Goal: Task Accomplishment & Management: Manage account settings

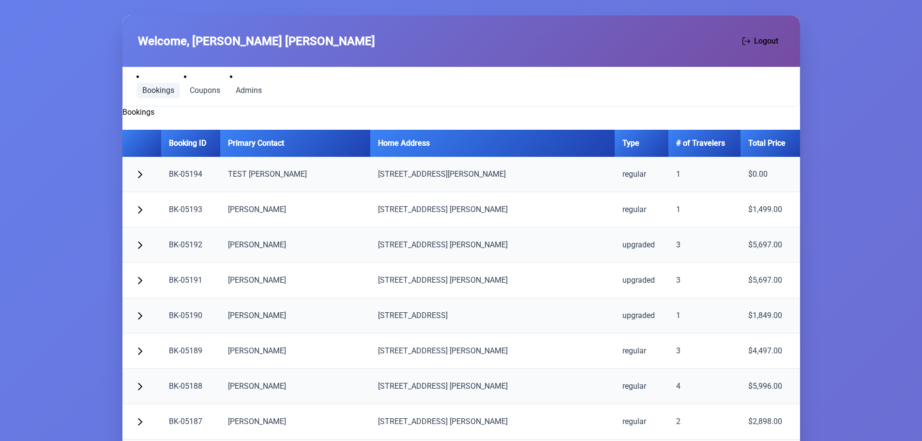
click at [155, 90] on span "Bookings" at bounding box center [158, 91] width 32 height 8
click at [202, 89] on span "Coupons" at bounding box center [205, 91] width 30 height 8
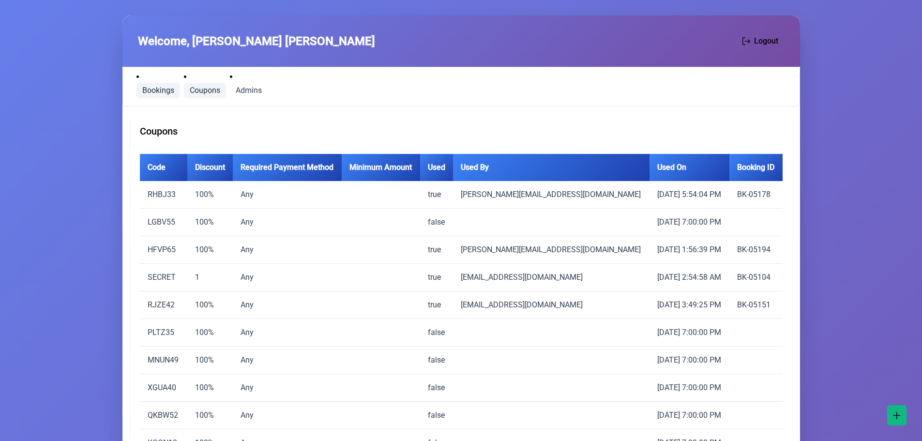
click at [165, 92] on span "Bookings" at bounding box center [158, 91] width 32 height 8
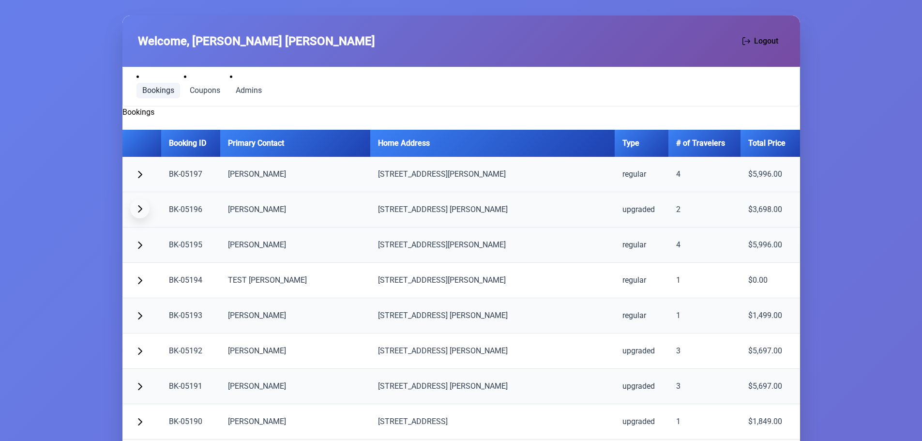
click at [145, 208] on button "button" at bounding box center [139, 208] width 19 height 19
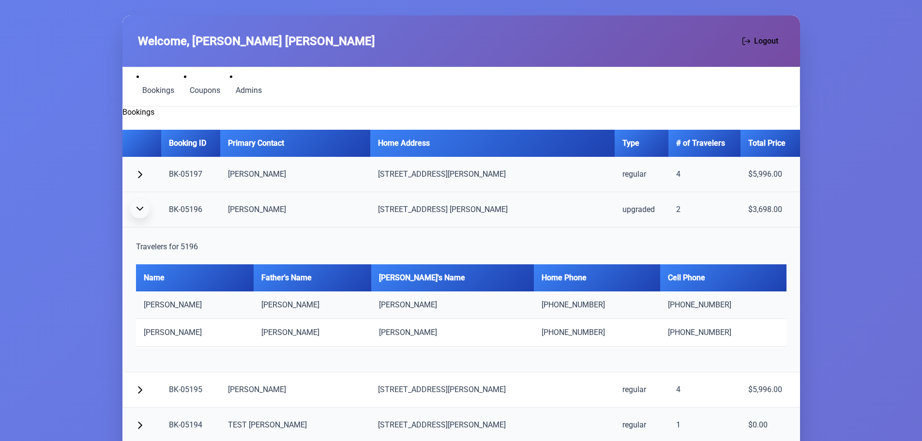
click at [136, 205] on span "button" at bounding box center [140, 209] width 8 height 8
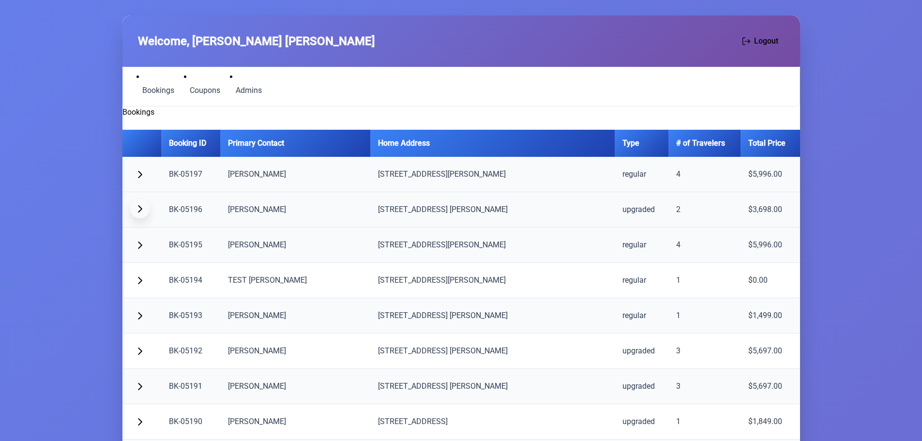
click at [138, 208] on span "button" at bounding box center [140, 209] width 8 height 8
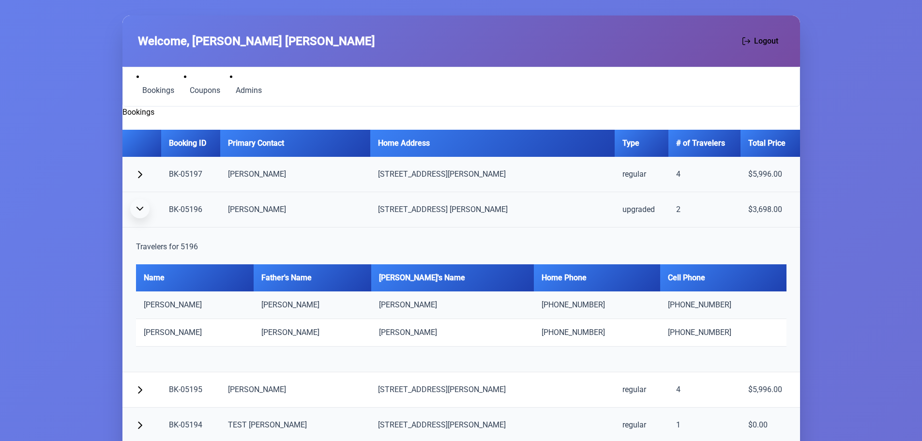
click at [138, 209] on span "button" at bounding box center [140, 209] width 8 height 8
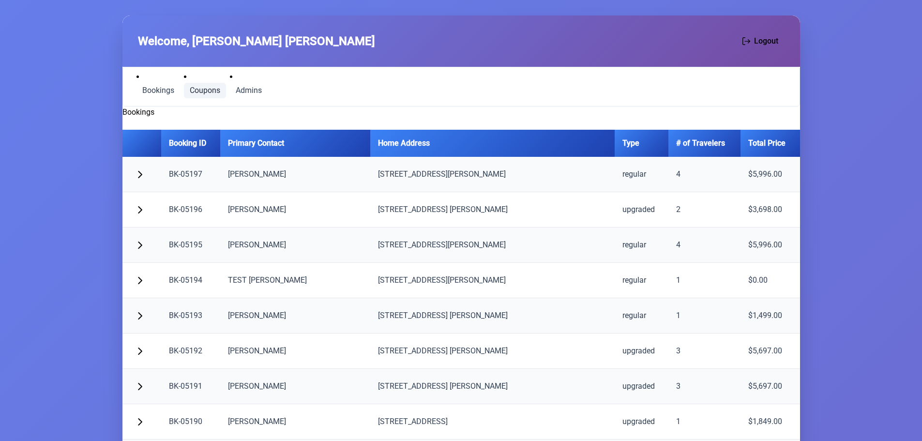
click at [197, 92] on span "Coupons" at bounding box center [205, 91] width 30 height 8
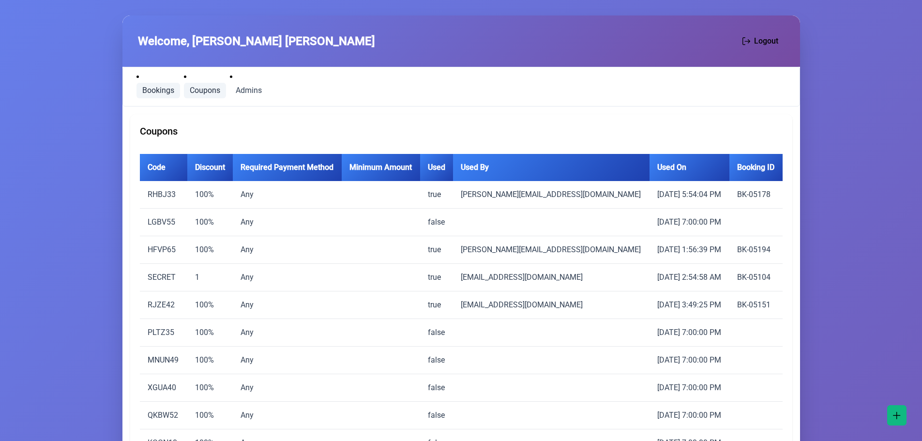
click at [153, 91] on span "Bookings" at bounding box center [158, 91] width 32 height 8
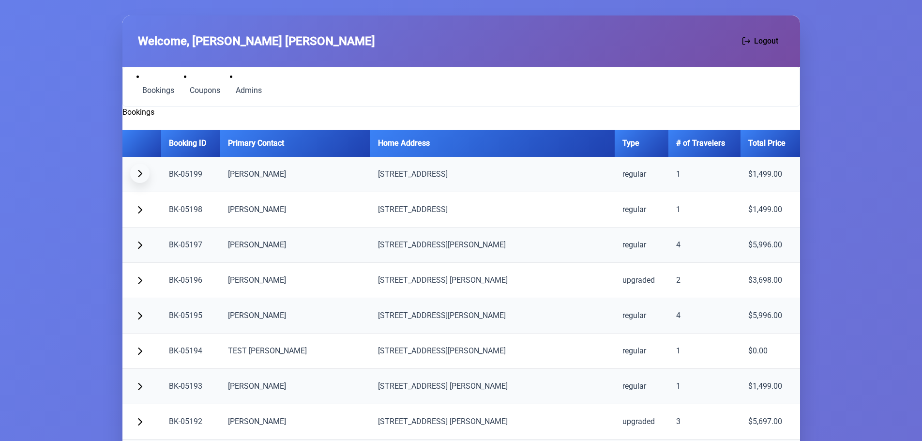
click at [140, 175] on span "button" at bounding box center [140, 173] width 8 height 8
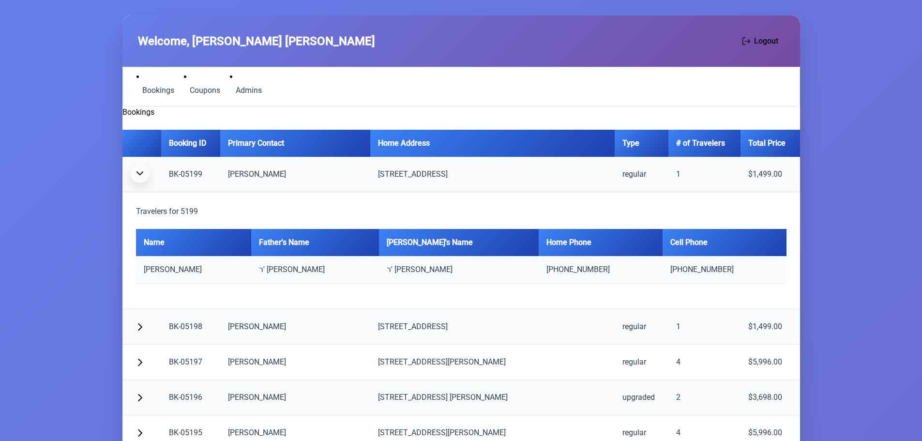
click at [140, 175] on span "button" at bounding box center [140, 173] width 8 height 8
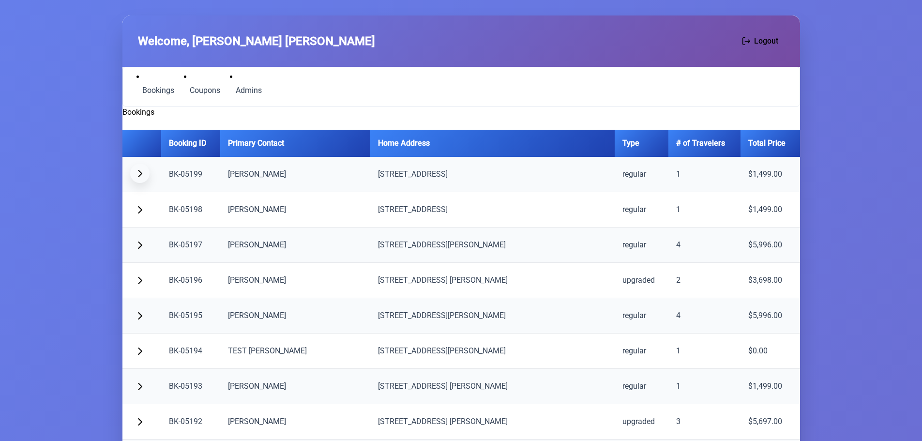
click at [136, 165] on button "button" at bounding box center [139, 173] width 19 height 19
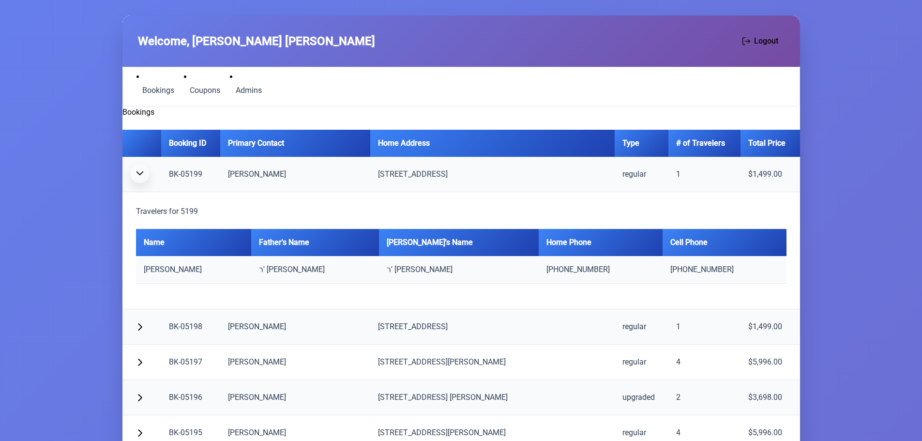
click at [137, 172] on span "button" at bounding box center [140, 173] width 8 height 8
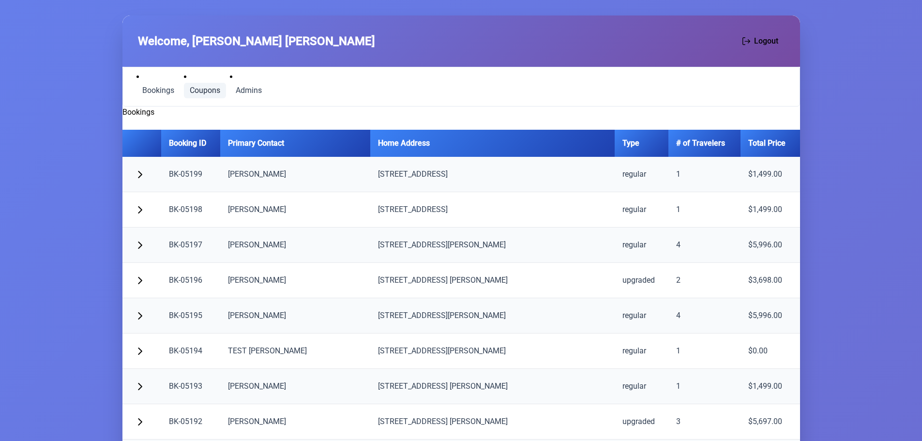
click at [203, 90] on span "Coupons" at bounding box center [205, 91] width 30 height 8
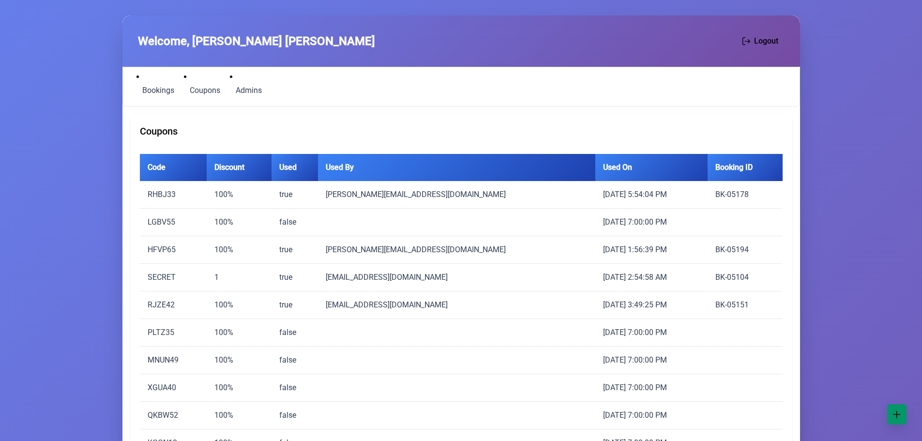
click at [896, 415] on span "button" at bounding box center [897, 414] width 8 height 8
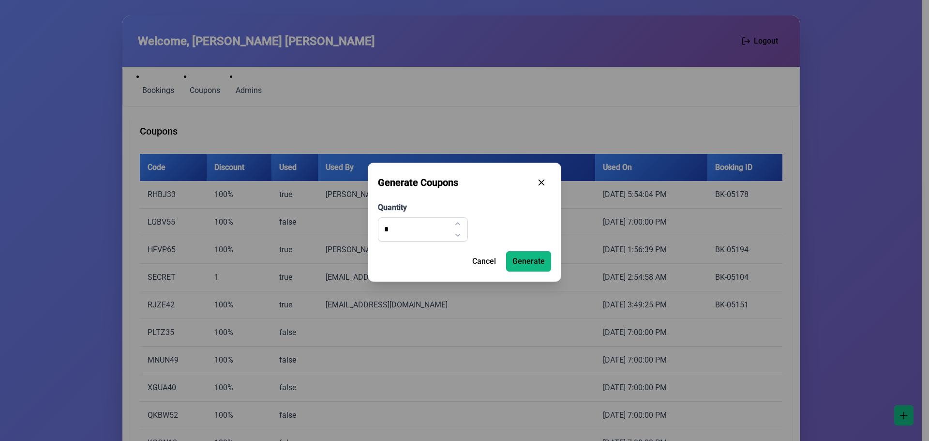
click at [541, 180] on icon "button" at bounding box center [542, 183] width 8 height 8
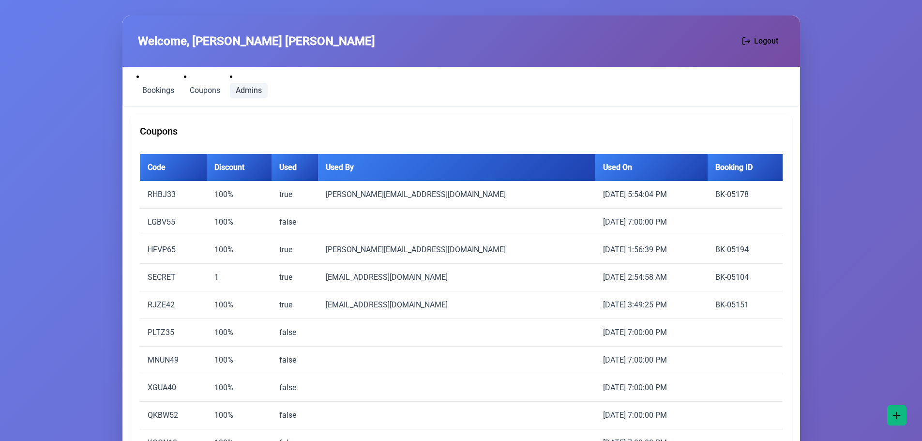
click at [266, 91] on link "Admins" at bounding box center [249, 90] width 38 height 15
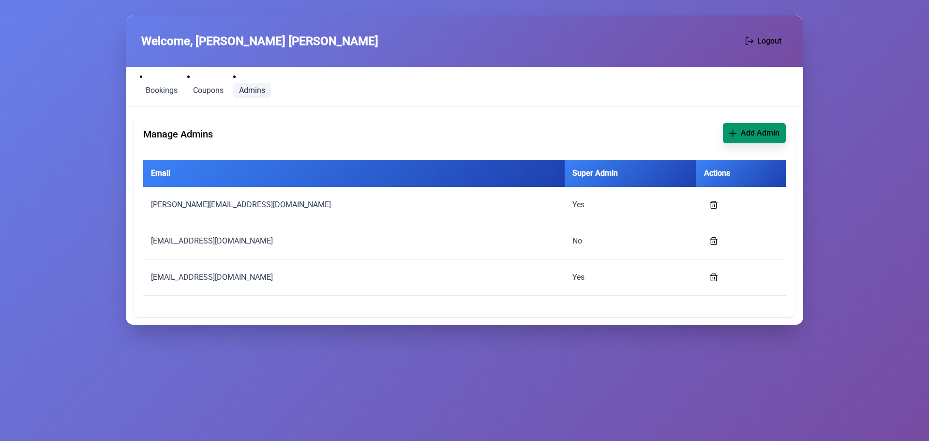
click at [741, 135] on button "Add Admin" at bounding box center [754, 133] width 63 height 20
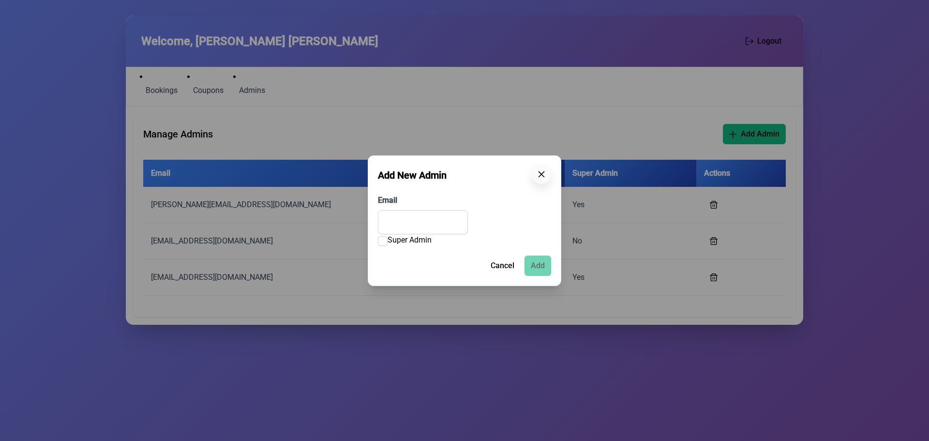
click at [540, 176] on icon "button" at bounding box center [542, 174] width 8 height 8
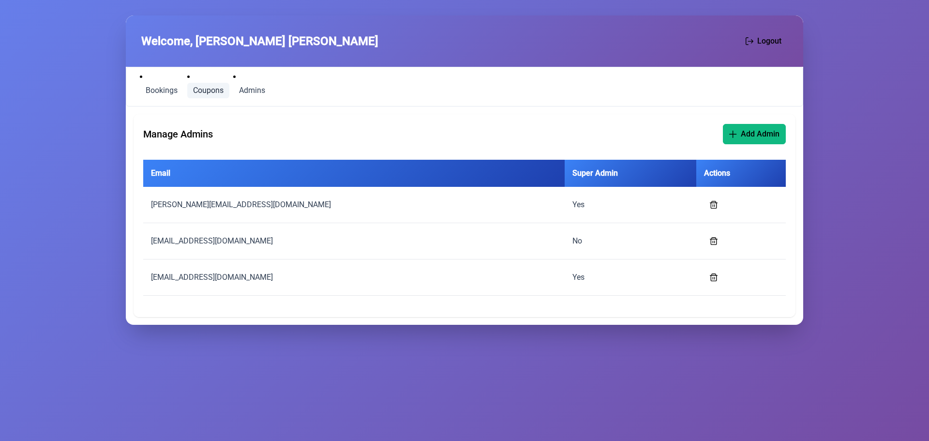
click at [197, 87] on span "Coupons" at bounding box center [208, 91] width 30 height 8
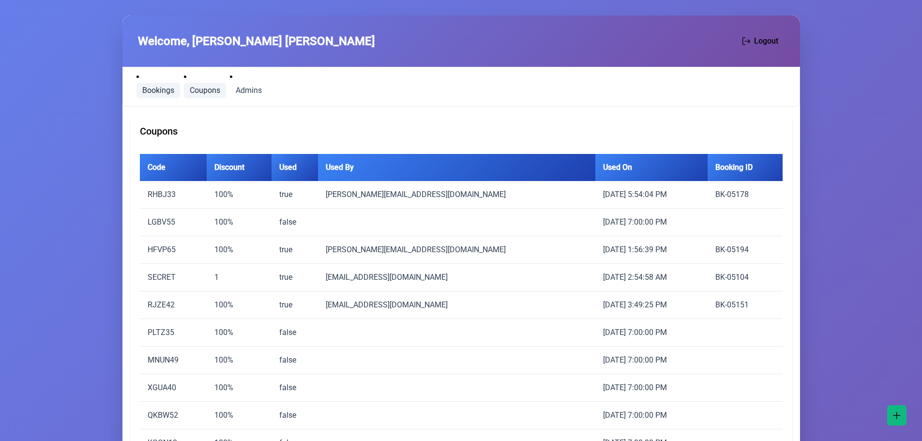
click at [161, 88] on span "Bookings" at bounding box center [158, 91] width 32 height 8
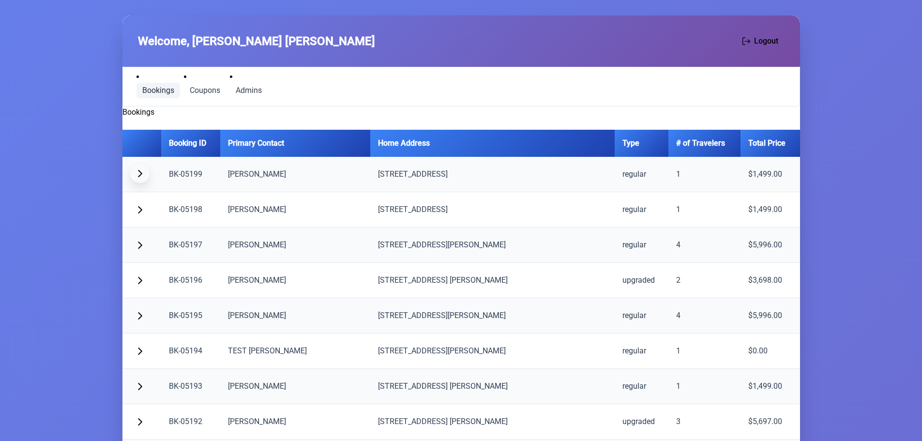
click at [139, 171] on span "button" at bounding box center [140, 173] width 8 height 8
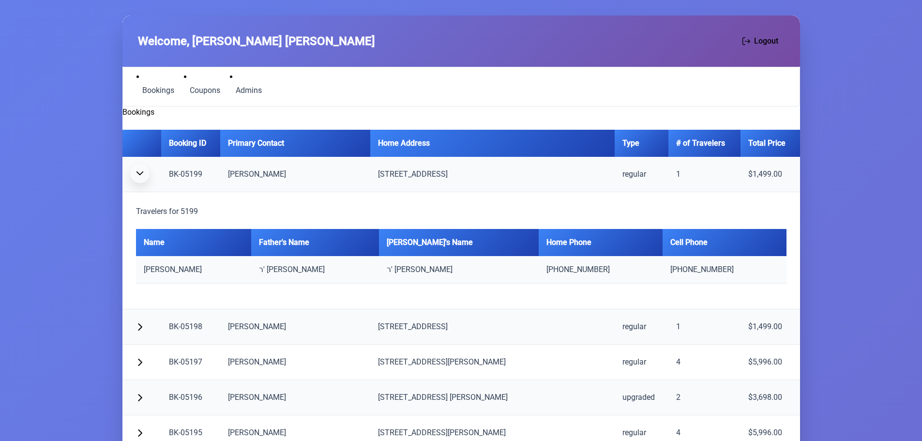
click at [139, 171] on span "button" at bounding box center [140, 173] width 8 height 8
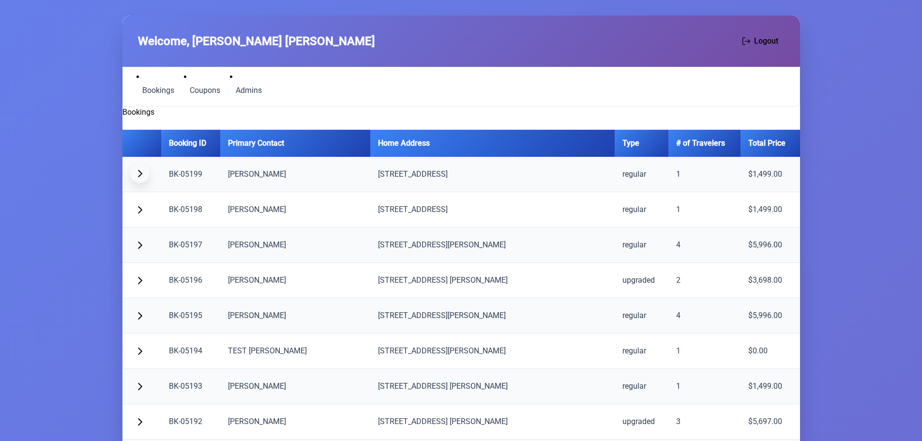
click at [137, 173] on span "button" at bounding box center [140, 173] width 8 height 8
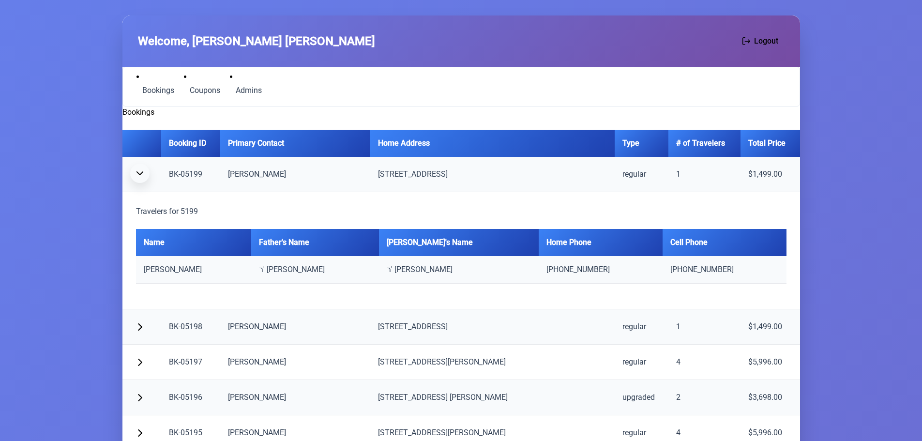
click at [137, 173] on span "button" at bounding box center [140, 173] width 8 height 8
